Goal: Navigation & Orientation: Find specific page/section

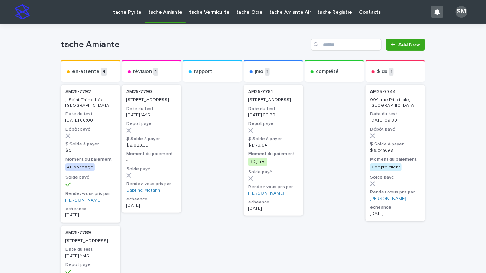
click at [208, 9] on p "tache Vermiculite" at bounding box center [209, 8] width 41 height 16
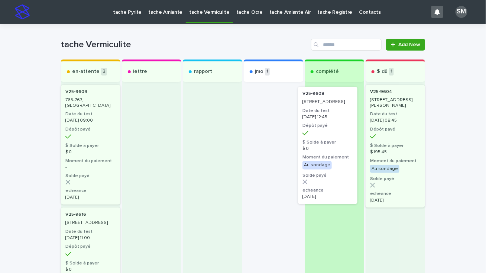
drag, startPoint x: 255, startPoint y: 120, endPoint x: 325, endPoint y: 106, distance: 71.3
click at [325, 106] on div "en-attente 2 V25-9609 765-767, 4e Rue , Saint-Jean-sur-Richelieu Date du test 2…" at bounding box center [243, 212] width 364 height 306
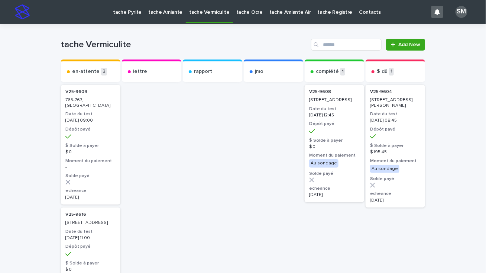
click at [127, 14] on p "tache Pyrite" at bounding box center [127, 8] width 29 height 16
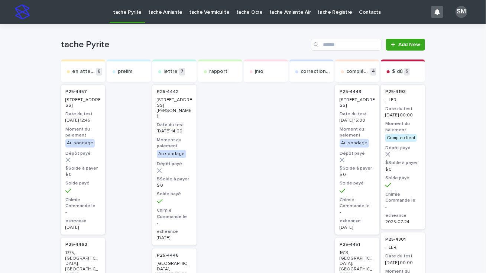
click at [154, 12] on p "tache Amiante" at bounding box center [165, 8] width 34 height 16
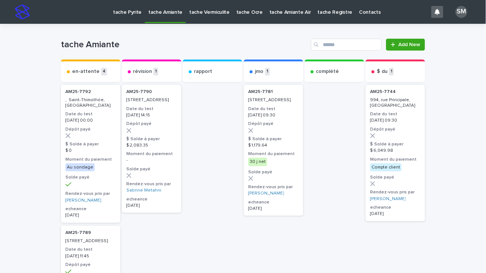
click at [194, 10] on p "tache Vermiculite" at bounding box center [209, 8] width 41 height 16
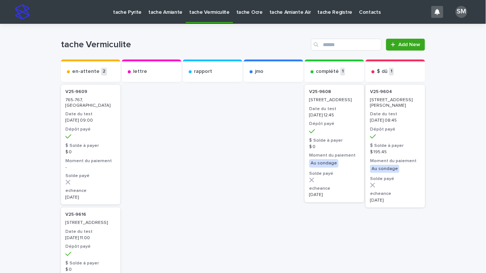
click at [242, 14] on p "tache Ocre" at bounding box center [249, 8] width 26 height 16
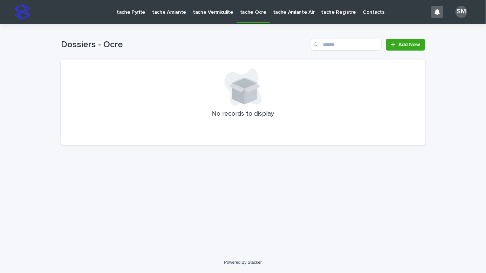
click at [325, 15] on p "tache Registre" at bounding box center [339, 8] width 35 height 16
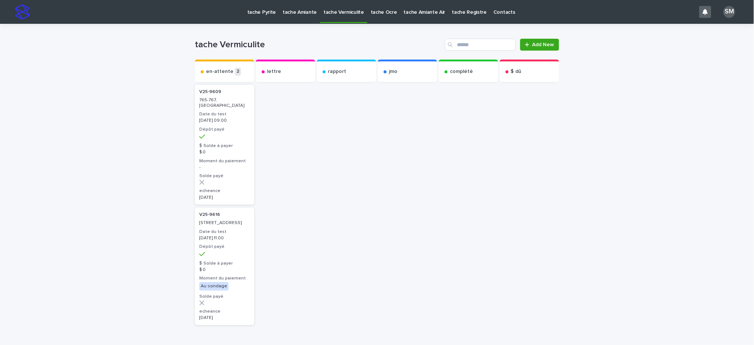
click at [259, 9] on p "tache Pyrite" at bounding box center [261, 8] width 29 height 16
